Goal: Task Accomplishment & Management: Complete application form

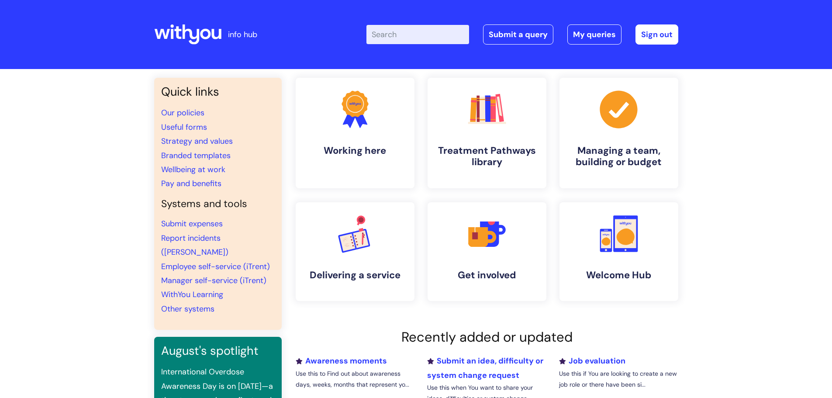
click at [410, 43] on input "Enter your search term here..." at bounding box center [418, 34] width 103 height 19
click at [494, 34] on link "Submit a query" at bounding box center [518, 34] width 70 height 20
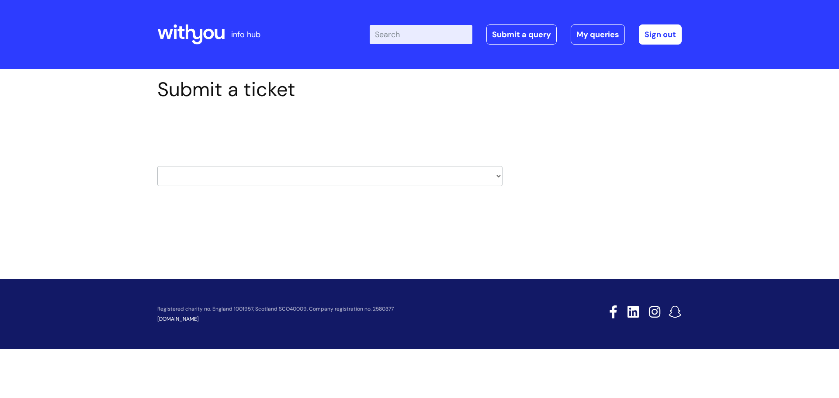
click at [247, 176] on select "HR / People IT and Support Clinical Drug Alerts Finance Accounts Data Support T…" at bounding box center [329, 176] width 345 height 20
select select "hr_/_people"
click at [157, 166] on select "HR / People IT and Support Clinical Drug Alerts Finance Accounts Data Support T…" at bounding box center [329, 176] width 345 height 20
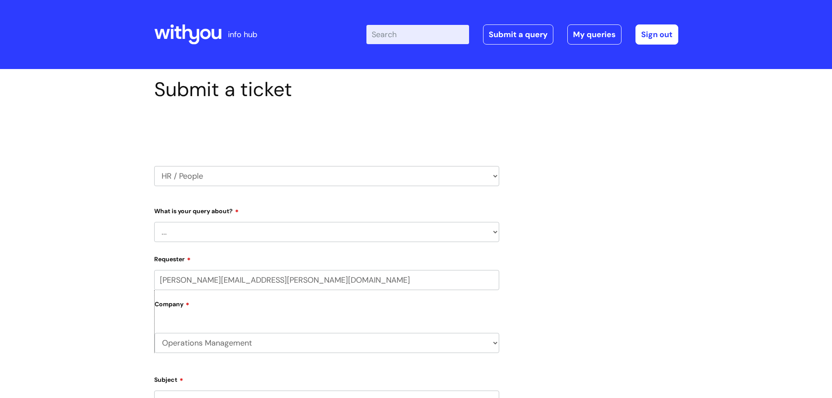
click at [225, 238] on select "... Absence Query Holiday Query Employee change request General HR Query iTrent…" at bounding box center [326, 232] width 345 height 20
click at [154, 222] on select "... Absence Query Holiday Query Employee change request General HR Query iTrent…" at bounding box center [326, 232] width 345 height 20
click at [242, 239] on select "... Absence Query Holiday Query Employee change request General HR Query iTrent…" at bounding box center [326, 232] width 345 height 20
select select "Absence Query"
click at [154, 222] on select "... Absence Query Holiday Query Employee change request General HR Query iTrent…" at bounding box center [326, 232] width 345 height 20
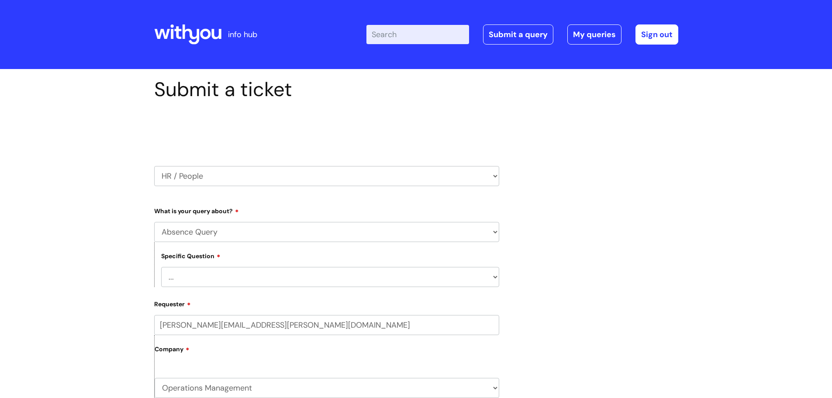
click at [227, 281] on select "... Bank holiday query Holiday query Maternity Other absence query Paternity Sh…" at bounding box center [330, 277] width 338 height 20
select select "Sickness query"
click at [161, 267] on select "... Bank holiday query Holiday query Maternity Other absence query Paternity Sh…" at bounding box center [330, 277] width 338 height 20
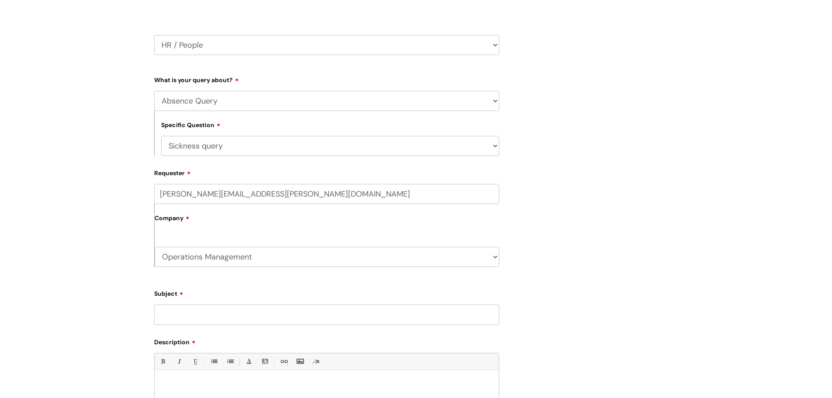
click at [231, 231] on label "Company" at bounding box center [327, 221] width 345 height 20
click at [221, 311] on input "Subject" at bounding box center [326, 314] width 345 height 20
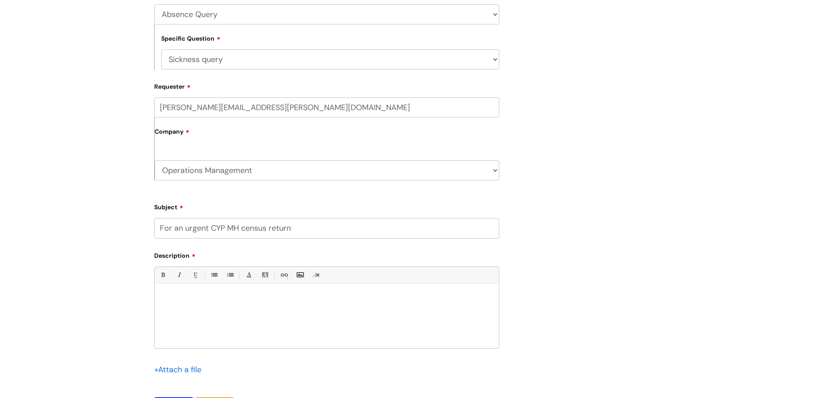
scroll to position [218, 0]
type input "For an urgent CYP MH census return"
click at [205, 312] on div at bounding box center [327, 317] width 344 height 60
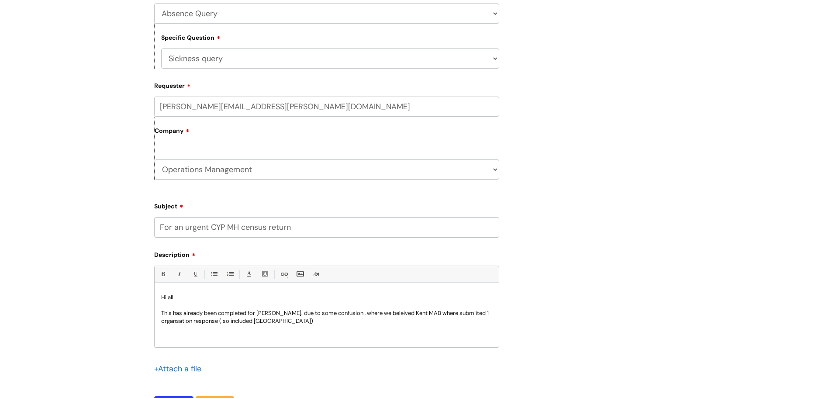
click at [186, 321] on p "This has already been completed for [PERSON_NAME]. due to some confusion , wher…" at bounding box center [326, 317] width 331 height 16
click at [387, 316] on p "This has already been completed for [PERSON_NAME]. due to some confusion , wher…" at bounding box center [326, 317] width 331 height 16
drag, startPoint x: 387, startPoint y: 316, endPoint x: 431, endPoint y: 149, distance: 173.6
click at [431, 146] on div "Company Operations Management Comms Group WithYou Current Staff" at bounding box center [326, 148] width 345 height 63
click at [384, 312] on p "This has already been completed for [PERSON_NAME]. due to some confusion , wher…" at bounding box center [326, 317] width 331 height 16
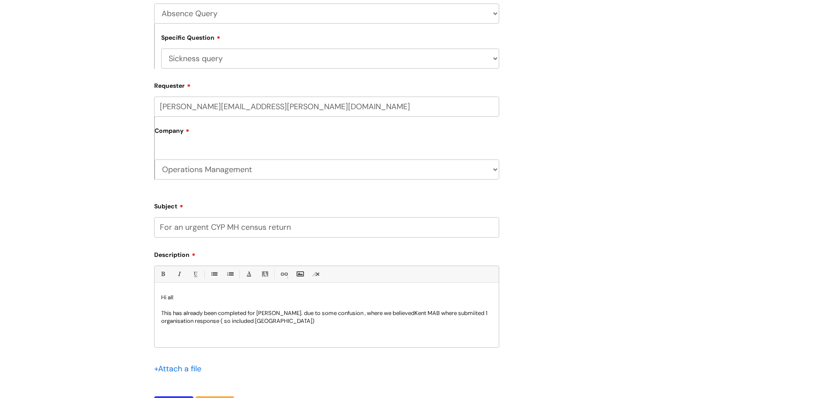
click at [463, 315] on p "This has already been completed for [PERSON_NAME]. due to some confusion , wher…" at bounding box center [326, 317] width 331 height 16
click at [305, 322] on p "This has already been completed for [PERSON_NAME]. due to some confusion , wher…" at bounding box center [326, 317] width 331 height 16
click at [474, 312] on p "This has already been completed for [PERSON_NAME]. due to some confusion , wher…" at bounding box center [326, 317] width 331 height 16
click at [291, 323] on p "This has already been completed for [PERSON_NAME]. due to some confusion , wher…" at bounding box center [326, 317] width 331 height 16
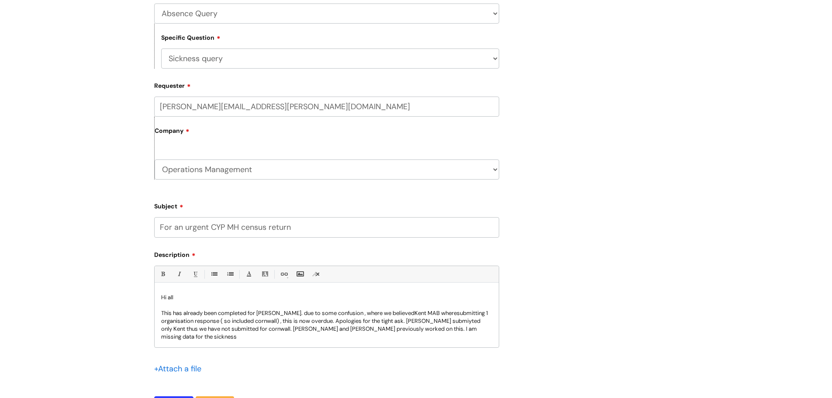
click at [442, 320] on p "This has already been completed for [PERSON_NAME]. due to some confusion , wher…" at bounding box center [326, 324] width 331 height 31
click at [473, 330] on p "This has already been completed for [PERSON_NAME]. due to some confusion , wher…" at bounding box center [326, 324] width 331 height 31
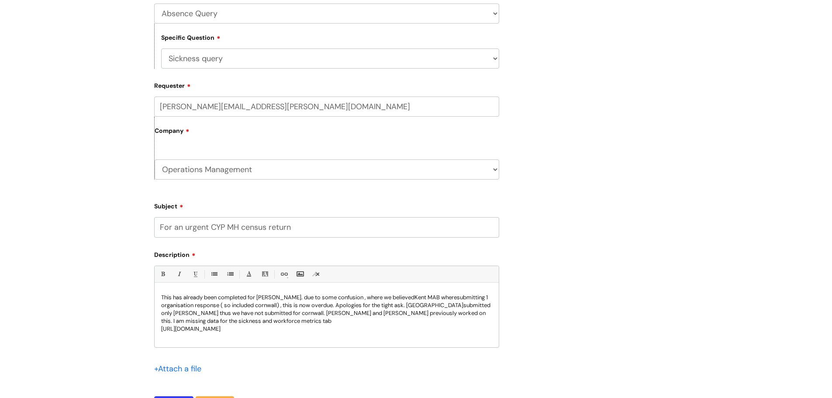
click at [333, 317] on p "This has already been completed for [PERSON_NAME]. due to some confusion , wher…" at bounding box center [326, 309] width 331 height 31
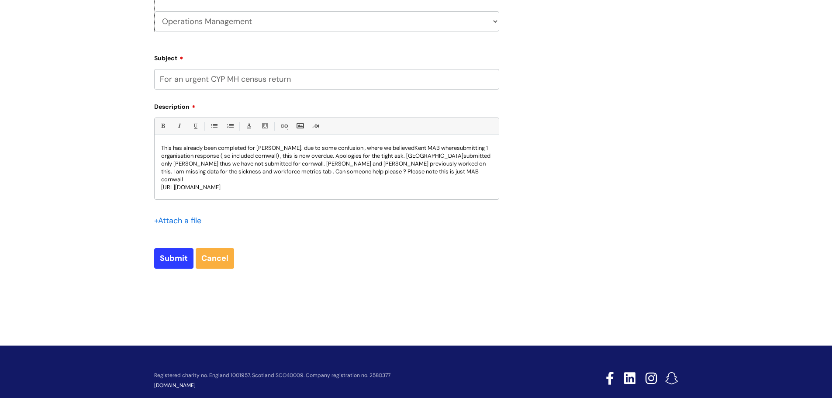
scroll to position [384, 0]
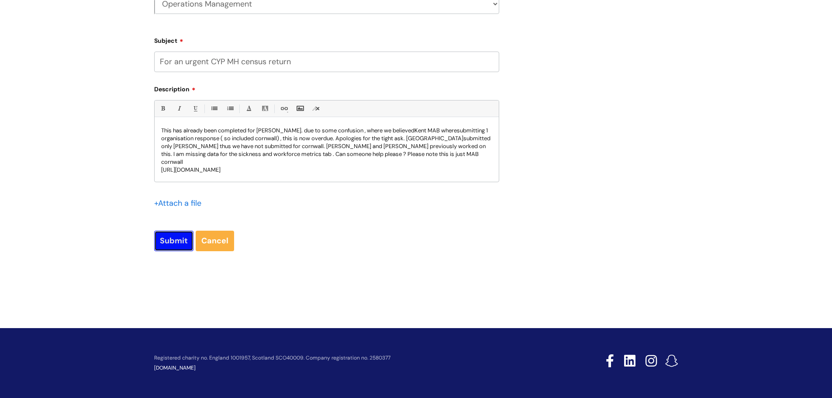
click at [166, 243] on input "Submit" at bounding box center [173, 241] width 39 height 20
type input "Please Wait..."
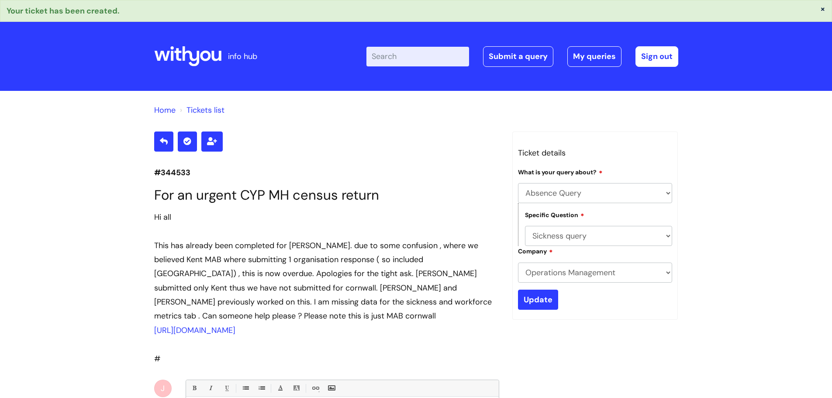
select select "Absence Query"
select select "Sickness query"
